Goal: Find specific page/section: Find specific page/section

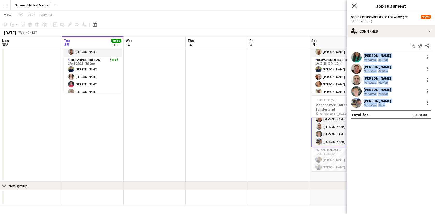
click at [355, 4] on icon "Close pop-in" at bounding box center [353, 5] width 5 height 5
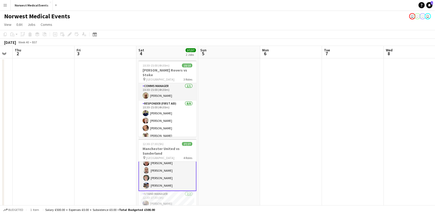
scroll to position [0, 182]
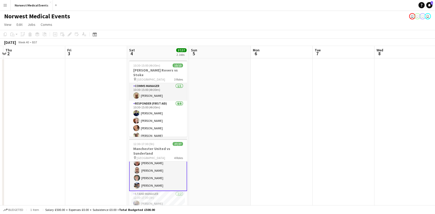
drag, startPoint x: 403, startPoint y: 84, endPoint x: 221, endPoint y: 97, distance: 182.5
click at [221, 97] on app-calendar-viewport "Mon 29 Tue 30 10/10 1 Job Wed 1 Thu 2 Fri 3 Sat 4 37/37 2 Jobs Sun 5 Mon 6 Tue …" at bounding box center [217, 148] width 435 height 204
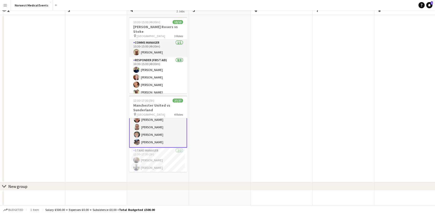
scroll to position [0, 0]
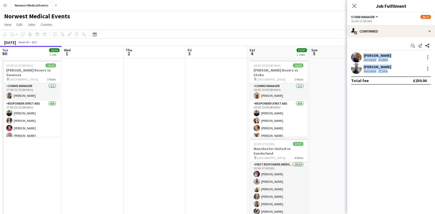
scroll to position [0, 170]
